Goal: Navigation & Orientation: Find specific page/section

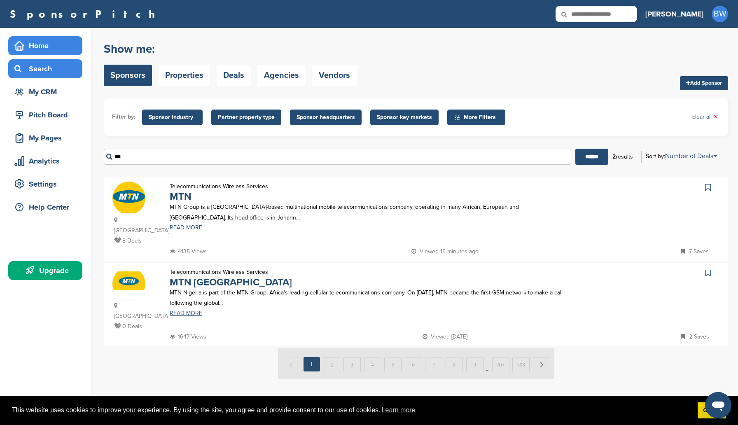
click at [38, 49] on div "Home" at bounding box center [47, 45] width 70 height 15
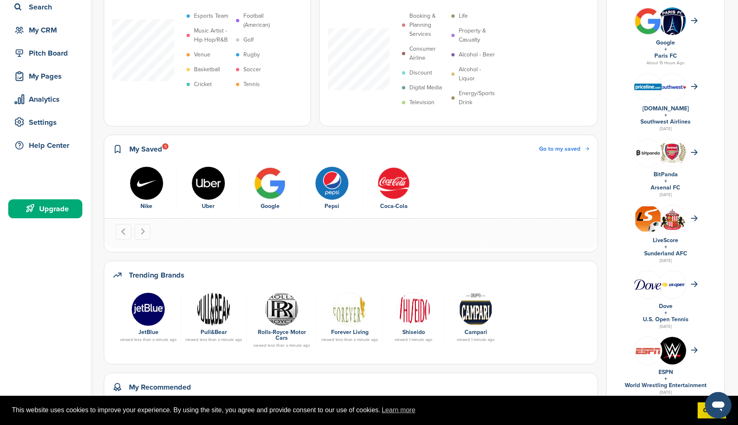
scroll to position [67, 0]
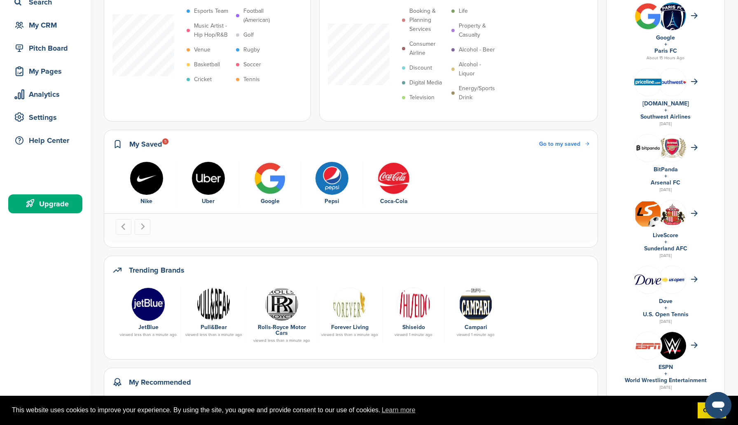
click at [393, 186] on img "5 of 5" at bounding box center [394, 178] width 34 height 34
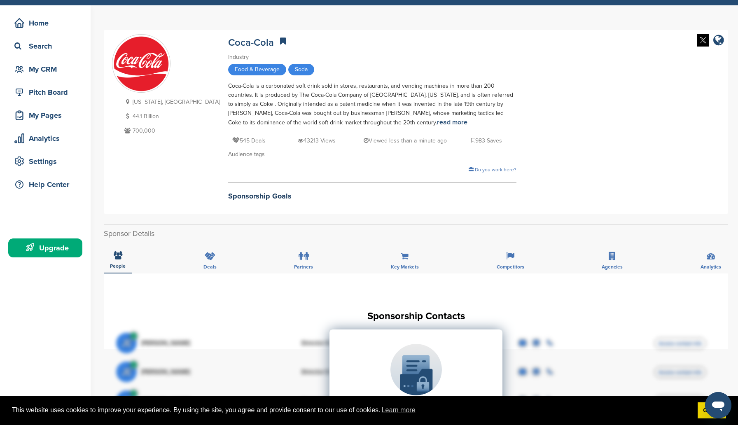
scroll to position [21, 0]
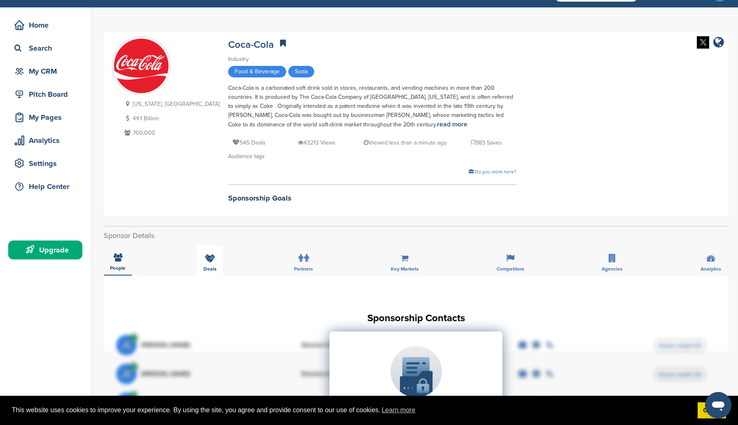
click at [206, 263] on div "Deals" at bounding box center [210, 260] width 26 height 30
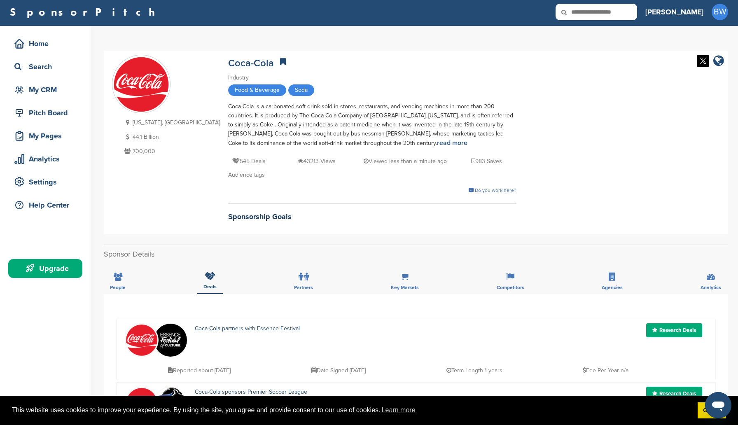
scroll to position [0, 0]
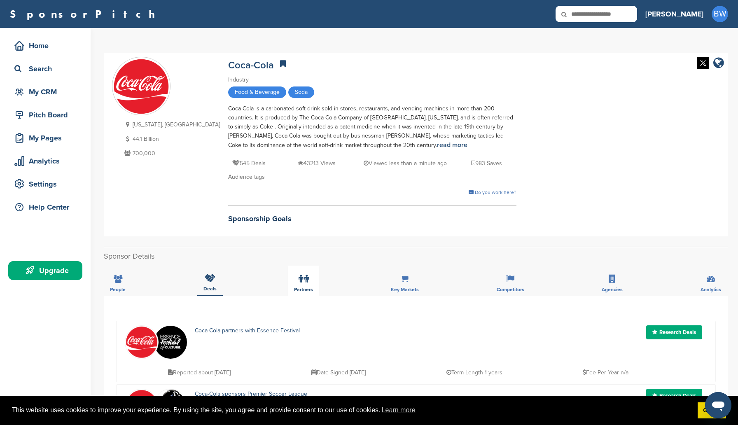
click at [301, 279] on icon at bounding box center [300, 279] width 5 height 8
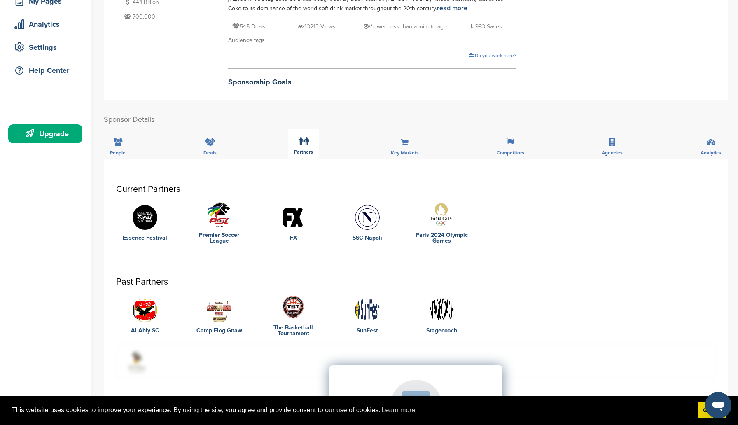
scroll to position [152, 0]
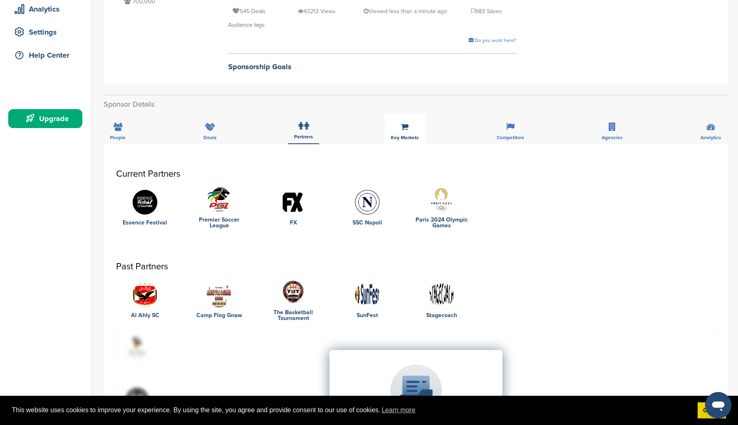
click at [403, 130] on icon at bounding box center [404, 127] width 8 height 8
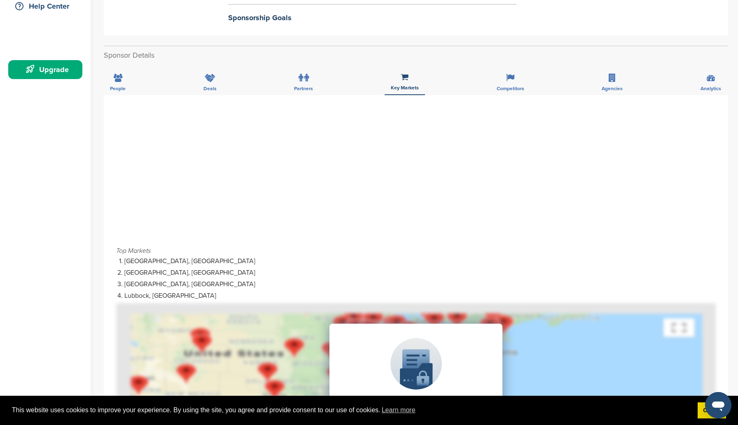
scroll to position [185, 0]
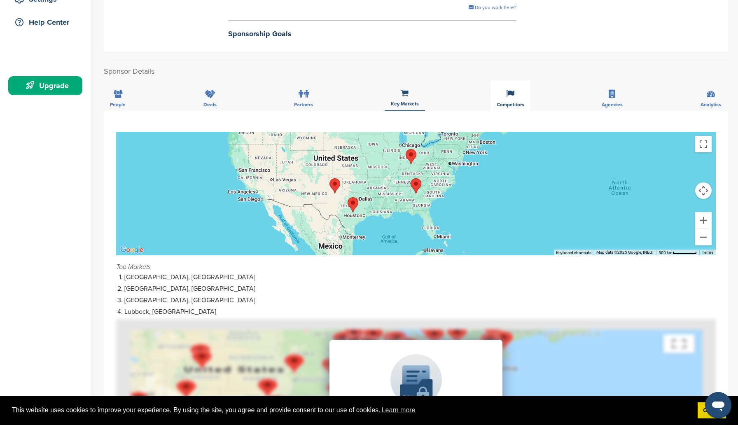
click at [512, 101] on div "Competitors" at bounding box center [510, 96] width 40 height 30
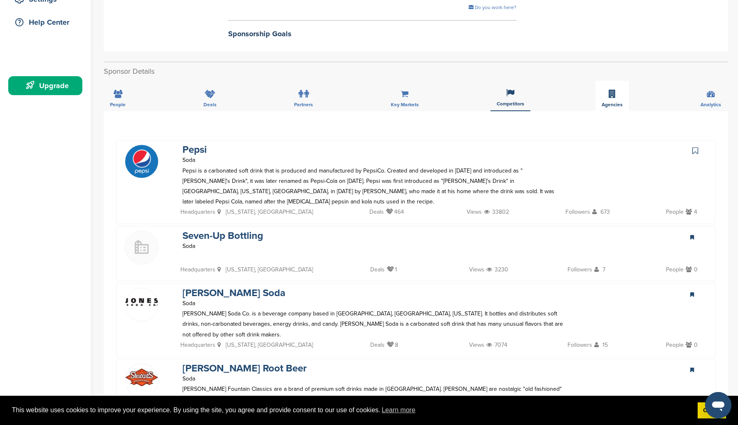
click at [620, 93] on div "Agencies" at bounding box center [611, 96] width 33 height 30
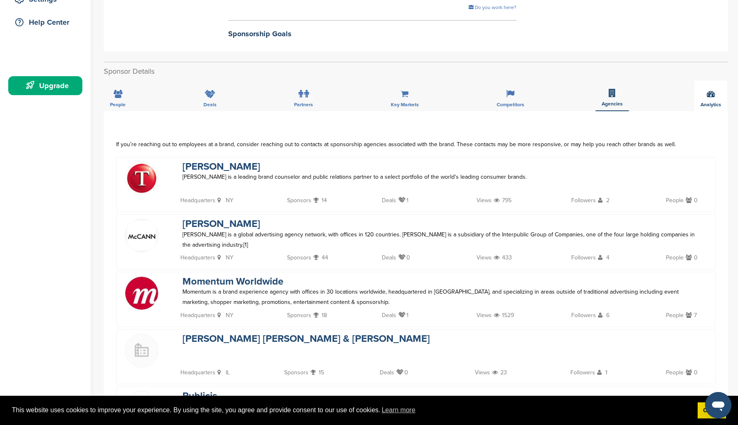
click at [705, 88] on div "Analytics" at bounding box center [710, 96] width 33 height 30
click at [713, 106] on span "Analytics" at bounding box center [710, 103] width 21 height 5
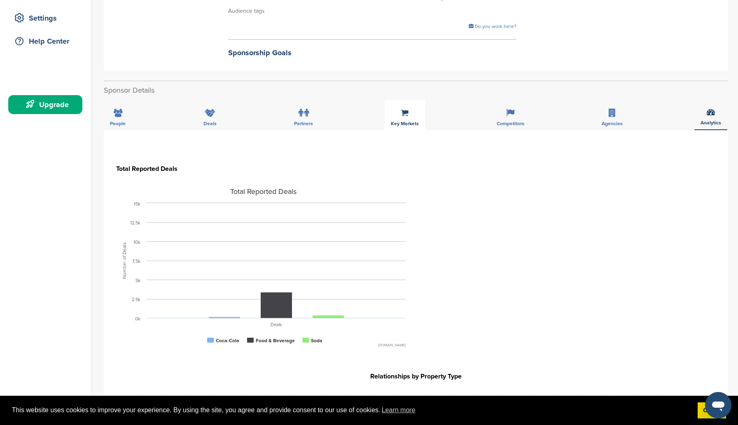
scroll to position [0, 0]
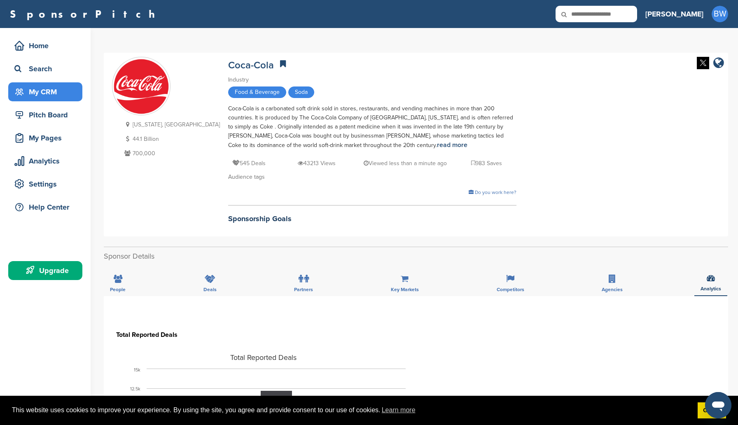
click at [32, 96] on div "My CRM" at bounding box center [47, 91] width 70 height 15
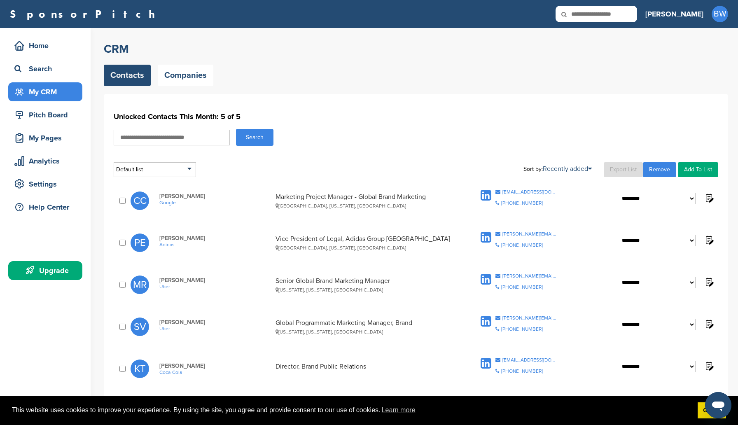
click at [485, 236] on icon at bounding box center [485, 237] width 11 height 12
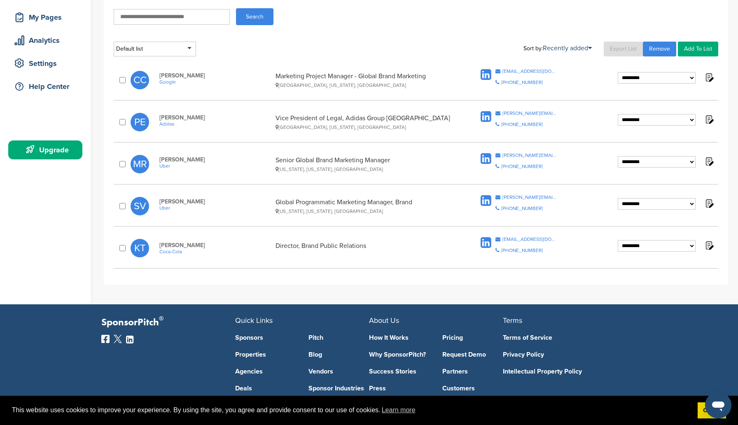
scroll to position [121, 0]
